Goal: Task Accomplishment & Management: Complete application form

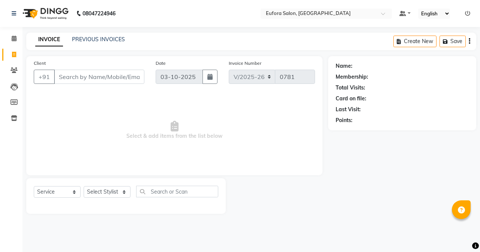
select select "6684"
select select "service"
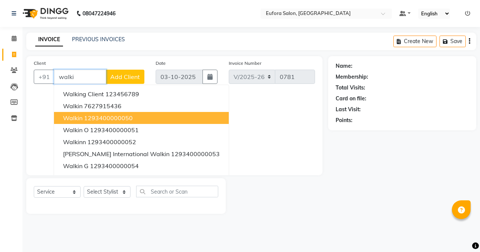
click at [120, 116] on ngb-highlight "1293400000050" at bounding box center [108, 118] width 49 height 8
type input "1293400000050"
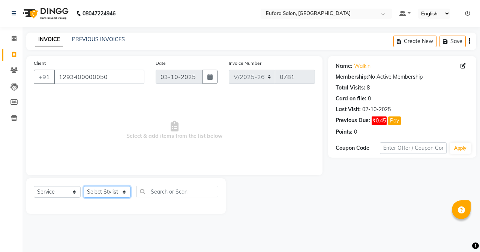
click at [106, 187] on select "Select Stylist [PERSON_NAME] [PERSON_NAME] Gigi [PERSON_NAME] Roshan [PERSON_NA…" at bounding box center [107, 192] width 47 height 12
select select "87950"
click at [84, 186] on select "Select Stylist [PERSON_NAME] [PERSON_NAME] Gigi [PERSON_NAME] Roshan [PERSON_NA…" at bounding box center [107, 192] width 47 height 12
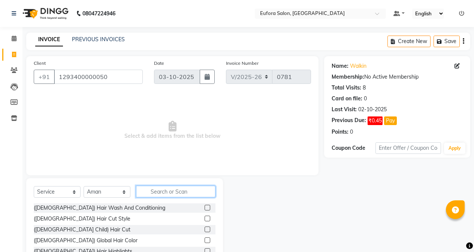
click at [177, 192] on input "text" at bounding box center [176, 192] width 80 height 12
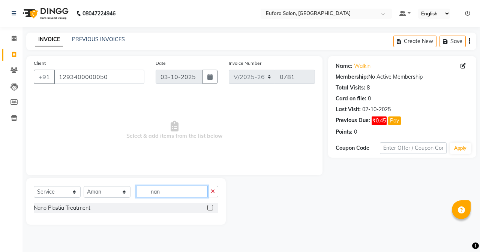
type input "nan"
click at [213, 207] on div at bounding box center [212, 208] width 11 height 9
click at [211, 207] on label at bounding box center [210, 208] width 6 height 6
click at [211, 207] on input "checkbox" at bounding box center [209, 208] width 5 height 5
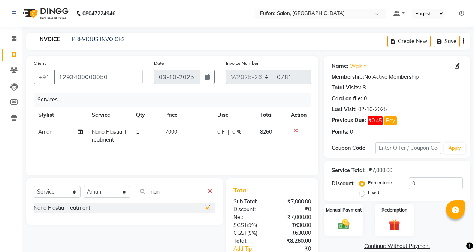
checkbox input "false"
click at [188, 134] on td "7000" at bounding box center [187, 136] width 52 height 25
select select "87950"
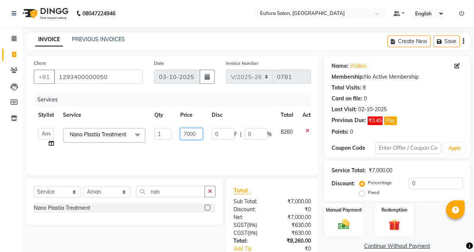
drag, startPoint x: 198, startPoint y: 137, endPoint x: 175, endPoint y: 137, distance: 23.3
click at [175, 137] on tr "[PERSON_NAME] [PERSON_NAME] Gigi [PERSON_NAME] Roshan [PERSON_NAME] Nano Plasti…" at bounding box center [178, 138] width 289 height 29
type input "8000"
click at [177, 147] on td "8000" at bounding box center [192, 138] width 32 height 29
select select "87950"
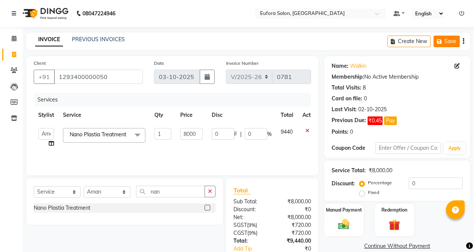
click at [446, 40] on button "Save" at bounding box center [447, 42] width 26 height 12
